Goal: Information Seeking & Learning: Check status

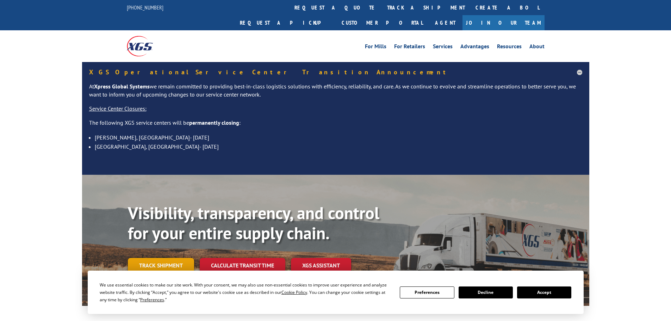
click at [177, 258] on link "Track shipment" at bounding box center [161, 265] width 66 height 15
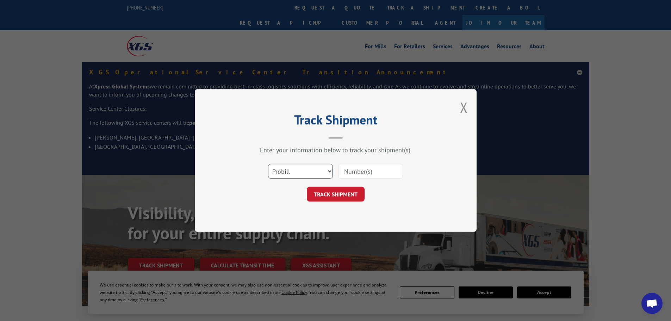
click at [287, 172] on select "Select category... Probill BOL PO" at bounding box center [300, 171] width 65 height 15
select select "po"
click at [268, 164] on select "Select category... Probill BOL PO" at bounding box center [300, 171] width 65 height 15
paste input "82504314"
type input "82504314"
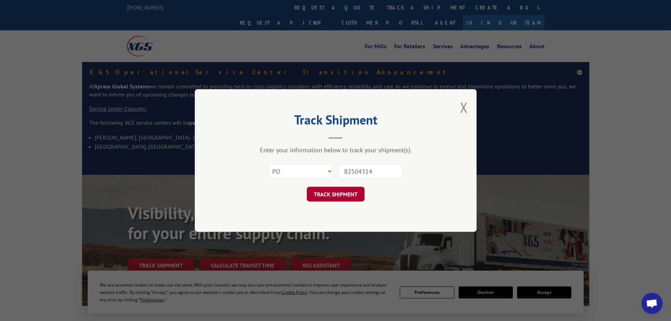
click at [337, 188] on button "TRACK SHIPMENT" at bounding box center [336, 194] width 58 height 15
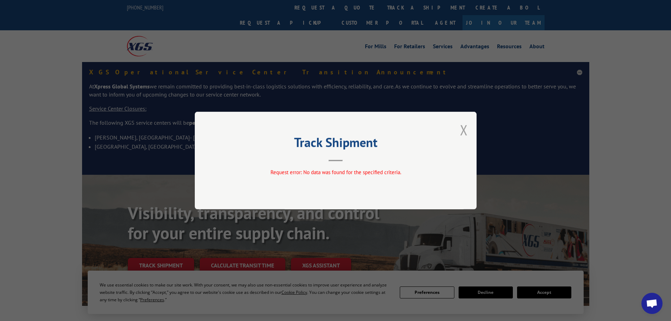
click at [464, 128] on button "Close modal" at bounding box center [464, 129] width 8 height 19
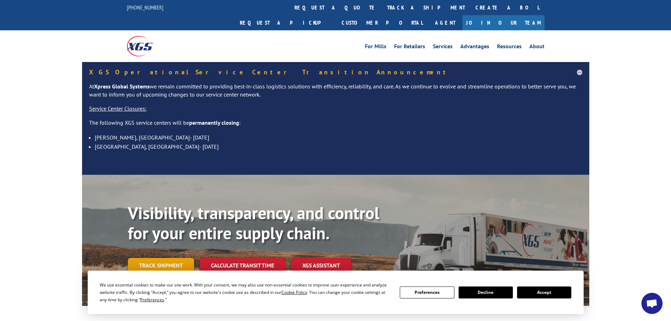
click at [179, 258] on link "Track shipment" at bounding box center [161, 265] width 66 height 15
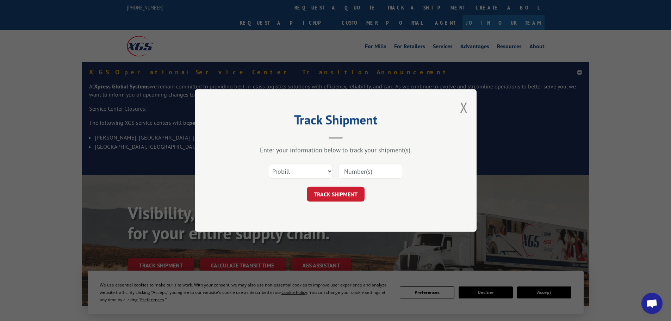
drag, startPoint x: 366, startPoint y: 164, endPoint x: 360, endPoint y: 172, distance: 9.8
click at [364, 169] on input at bounding box center [370, 171] width 65 height 15
paste input "5521210"
type input "5521210"
click at [343, 193] on button "TRACK SHIPMENT" at bounding box center [336, 194] width 58 height 15
